Goal: Task Accomplishment & Management: Complete application form

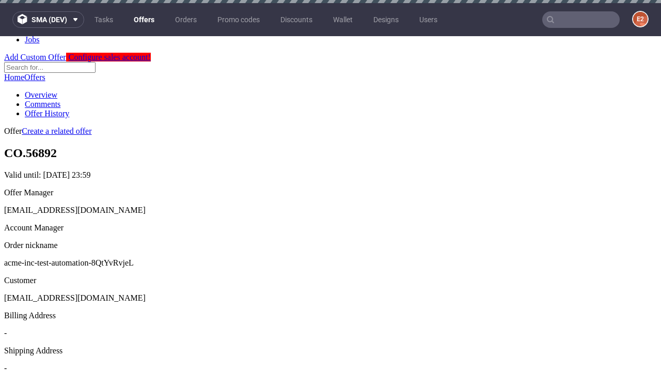
scroll to position [3, 0]
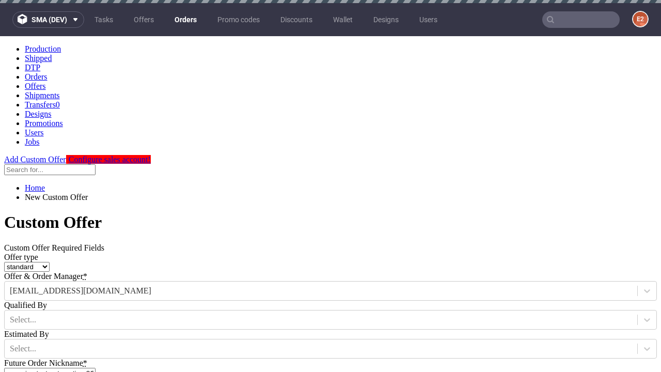
type input "acme-inc-test-automation-8QtYvRvjeL"
type input "2025-09-17"
type input "e2e-user-8xiVMxSdPE@test.com"
select select "gb"
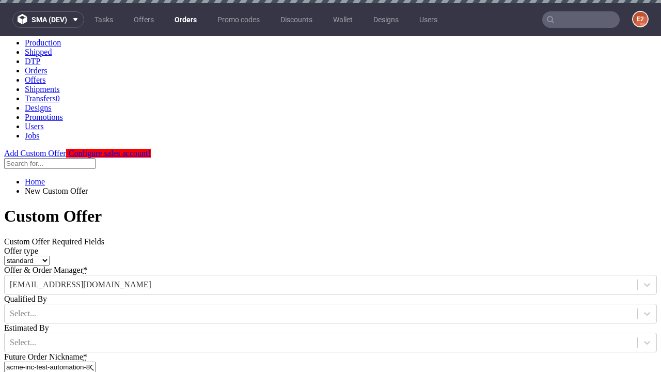
scroll to position [3, 0]
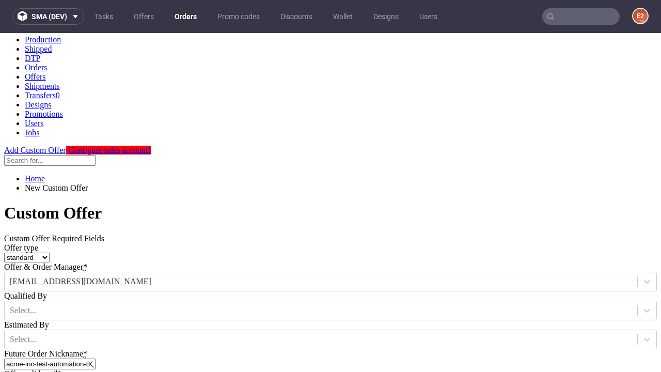
type input "e2e-user-8xiVMxSdPE@test.com"
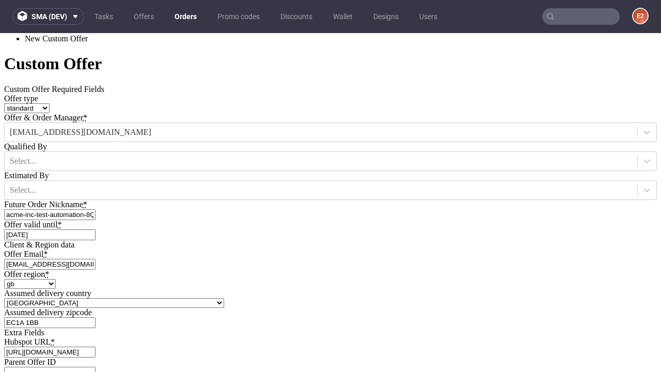
scroll to position [352, 0]
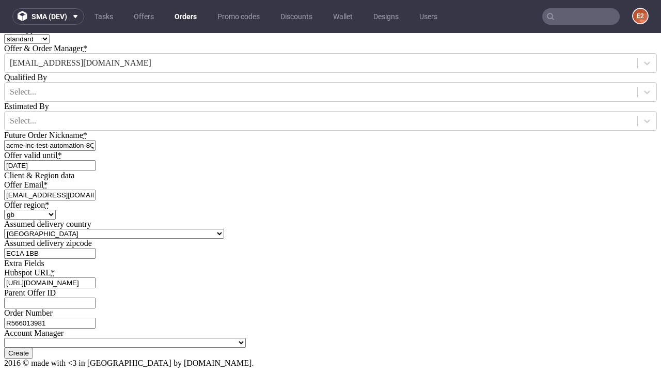
type input "[URL][DOMAIN_NAME]"
click at [33, 348] on input "Create" at bounding box center [18, 353] width 29 height 11
type input "Please wait..."
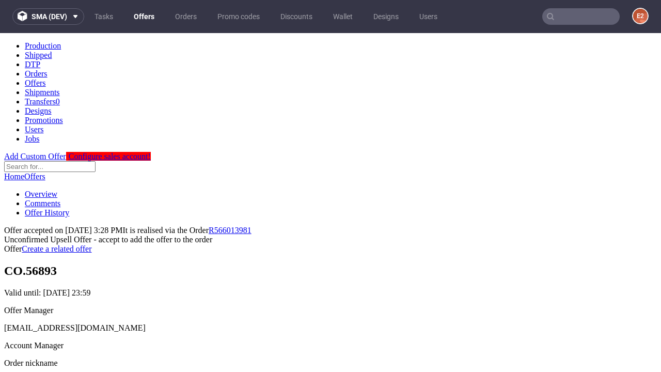
scroll to position [159, 0]
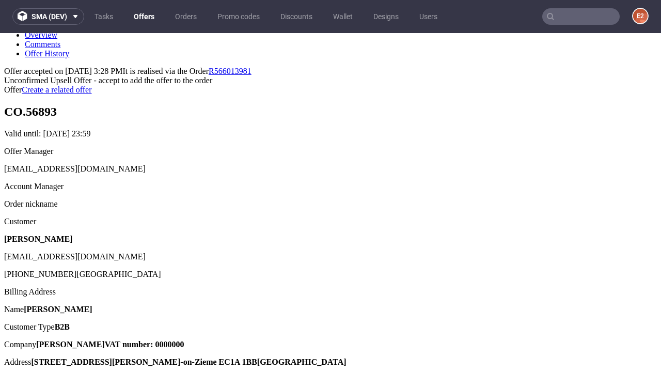
type input "In progress..."
